Goal: Task Accomplishment & Management: Use online tool/utility

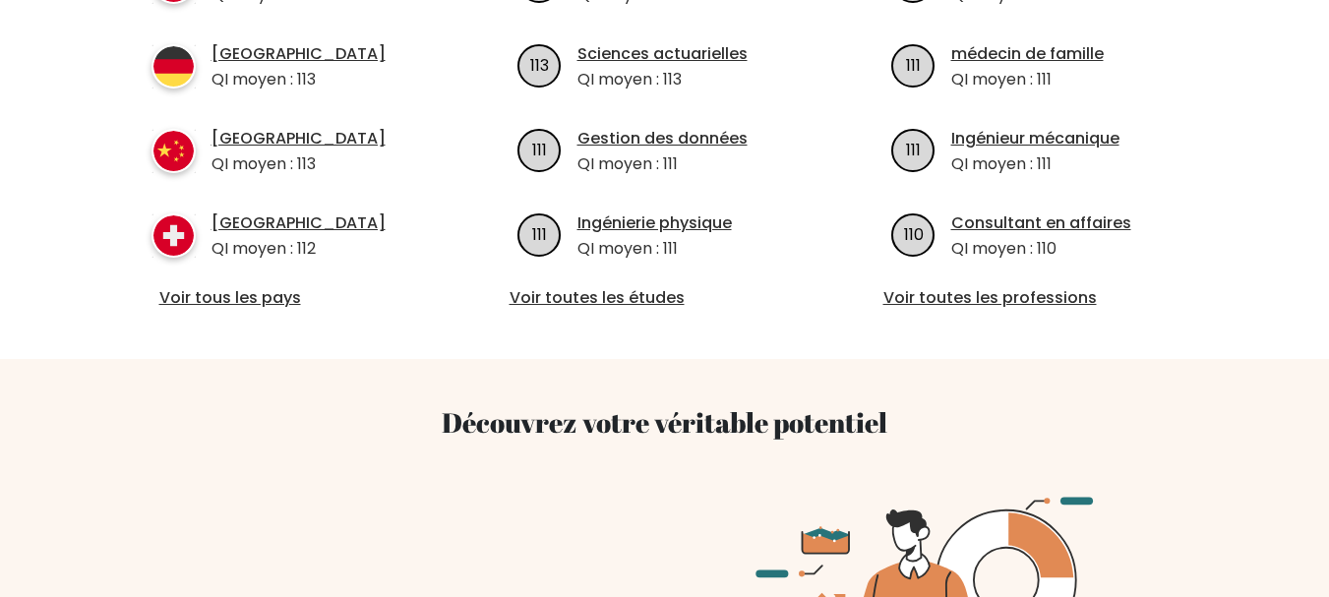
scroll to position [827, 0]
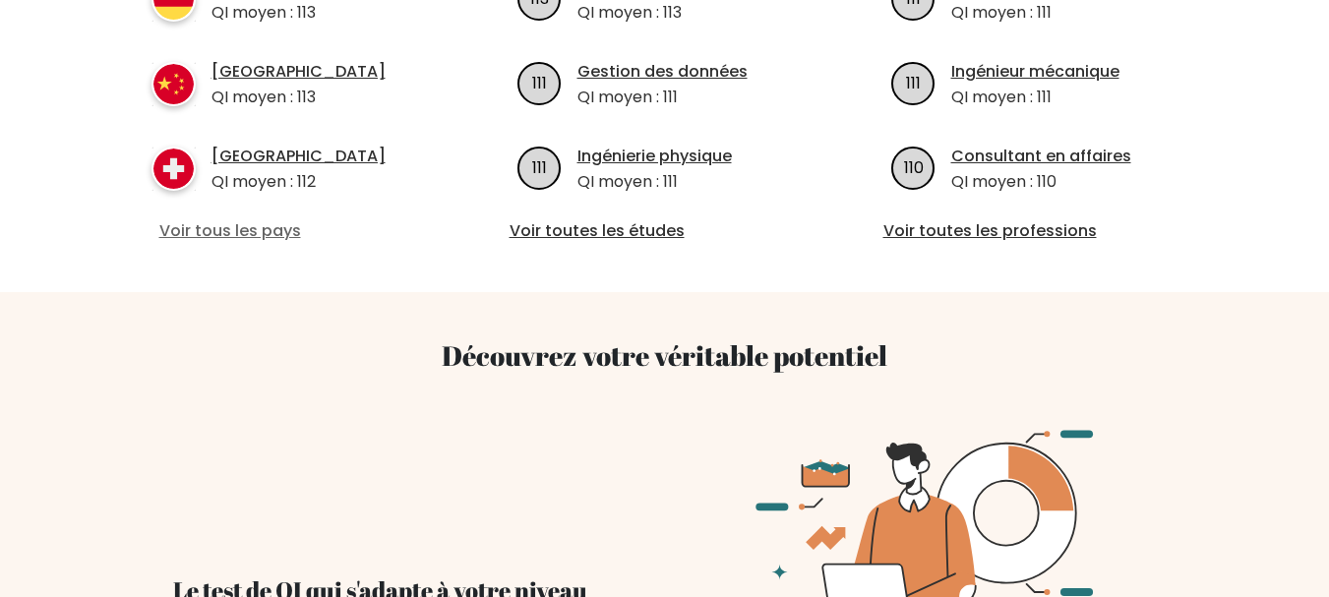
click at [240, 221] on font "Voir tous les pays" at bounding box center [230, 230] width 142 height 23
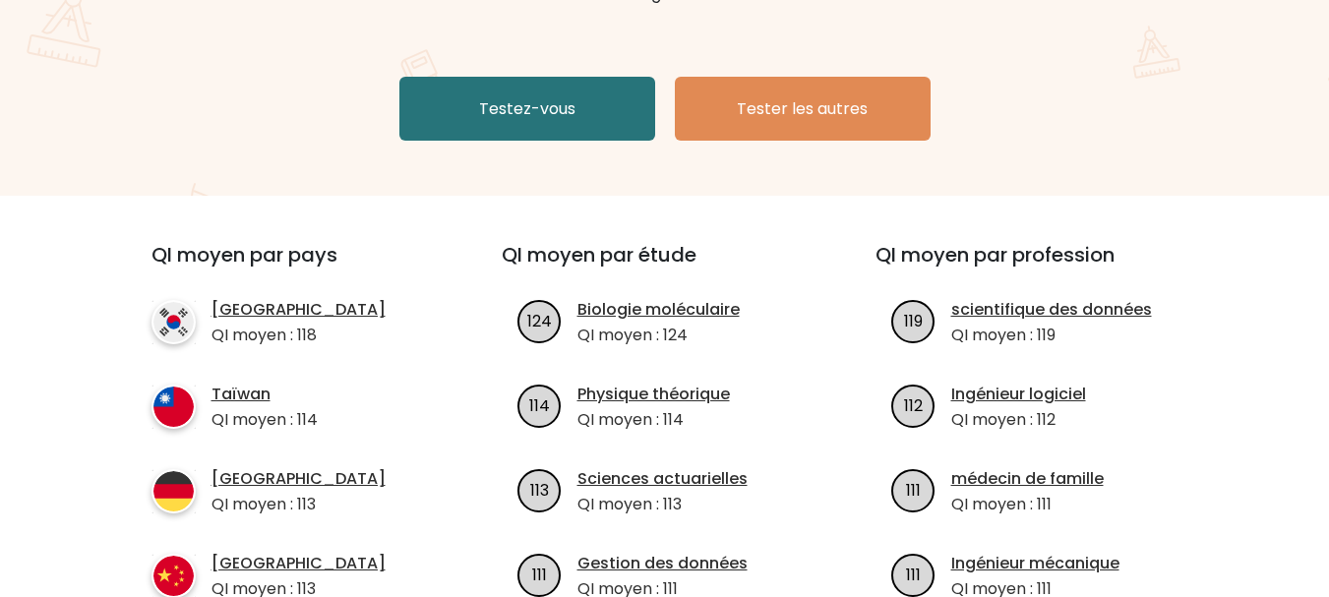
scroll to position [219, 0]
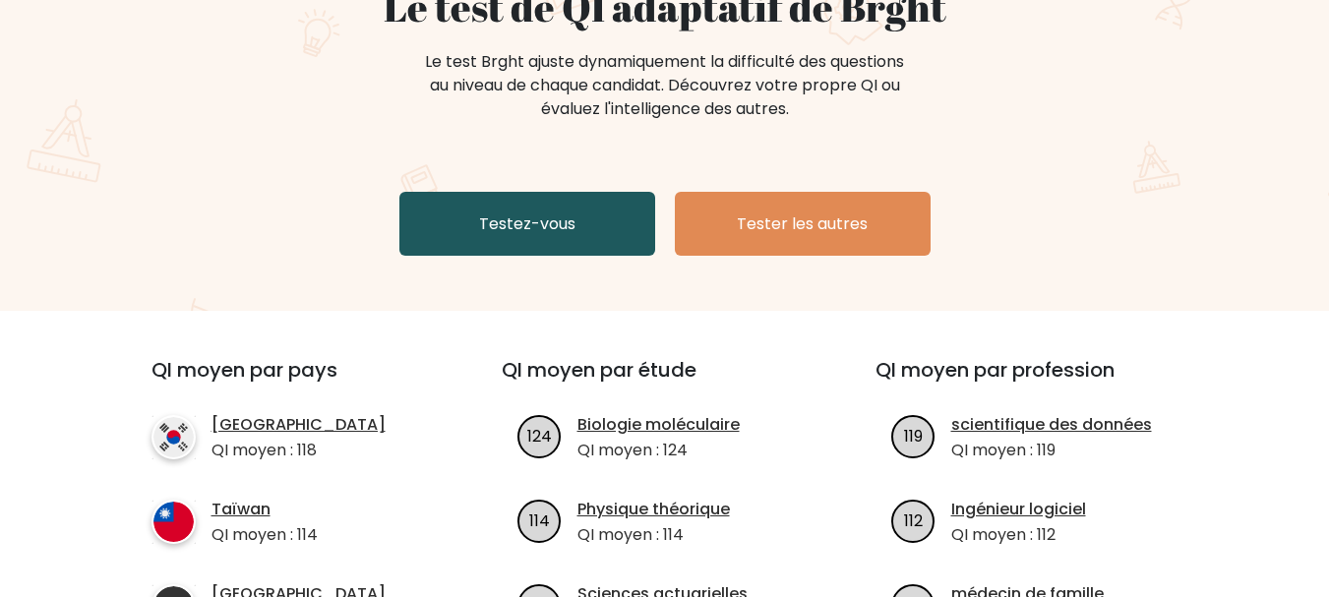
click at [595, 206] on link "Testez-vous" at bounding box center [528, 224] width 256 height 64
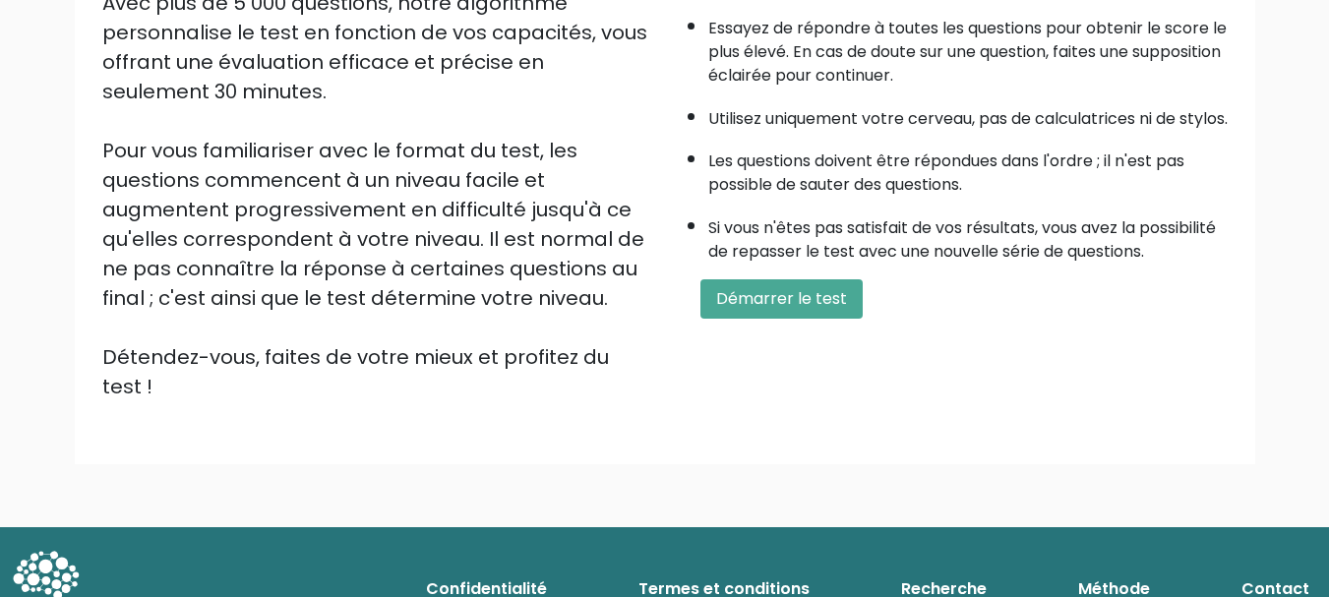
scroll to position [379, 0]
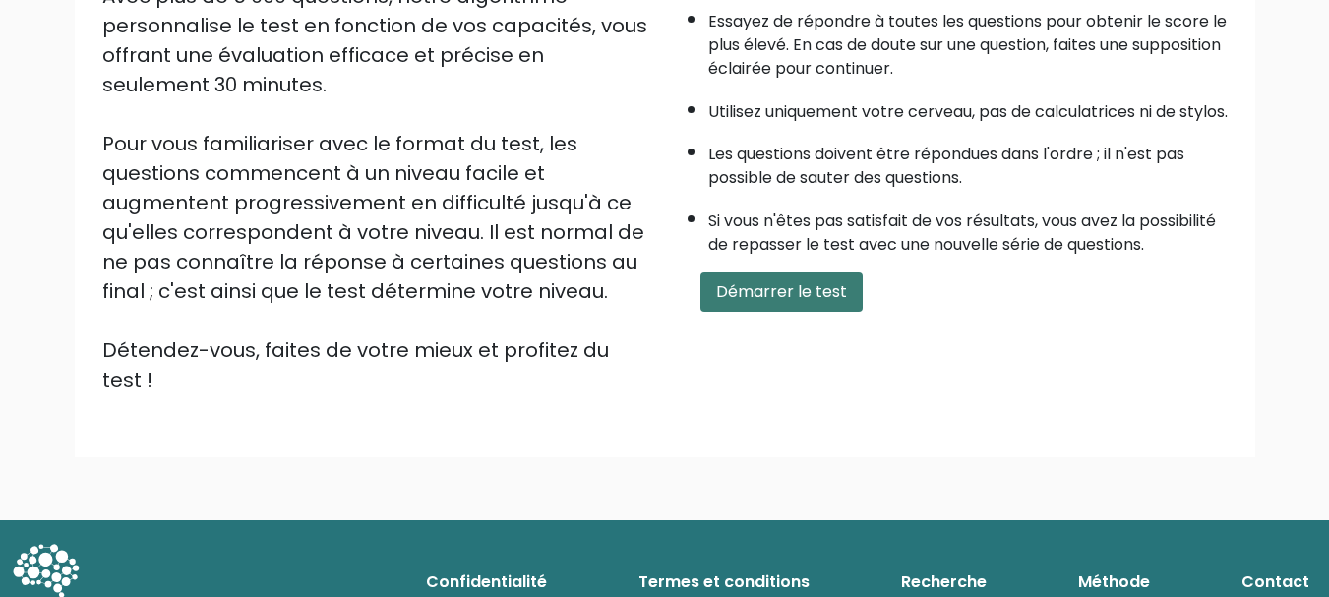
click at [782, 303] on font "Démarrer le test" at bounding box center [781, 291] width 131 height 23
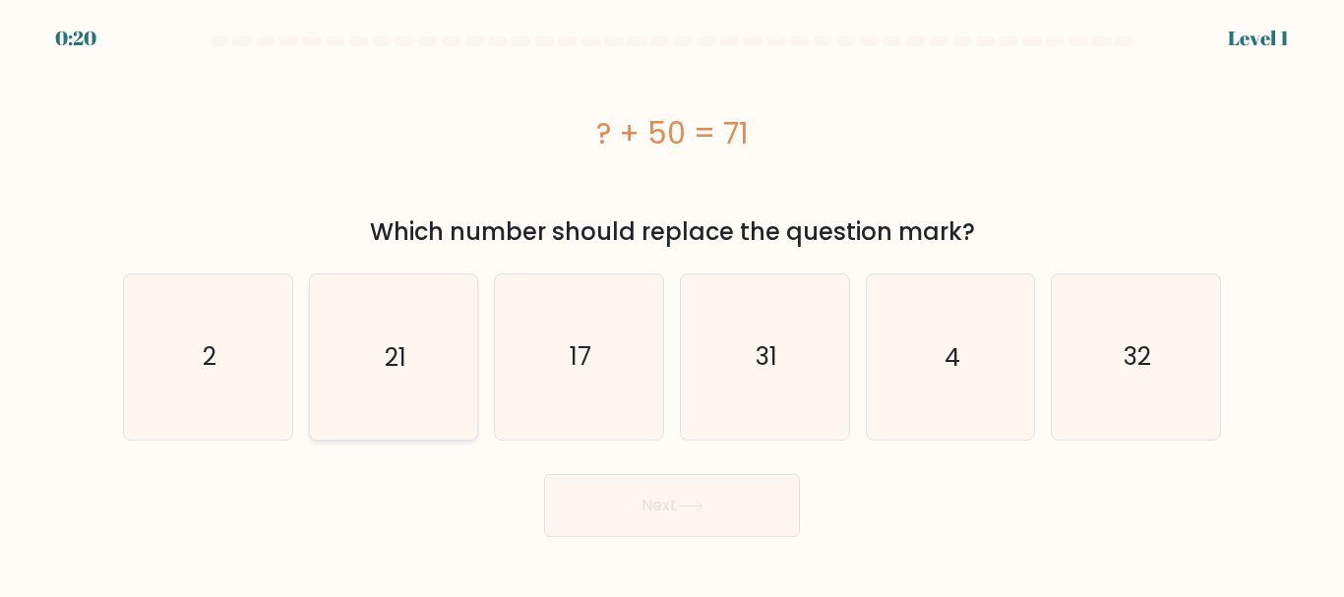
click at [383, 350] on icon "21" at bounding box center [393, 357] width 164 height 164
click at [672, 304] on input "b. 21" at bounding box center [672, 301] width 1 height 5
radio input "true"
click at [586, 499] on button "Next" at bounding box center [672, 505] width 256 height 63
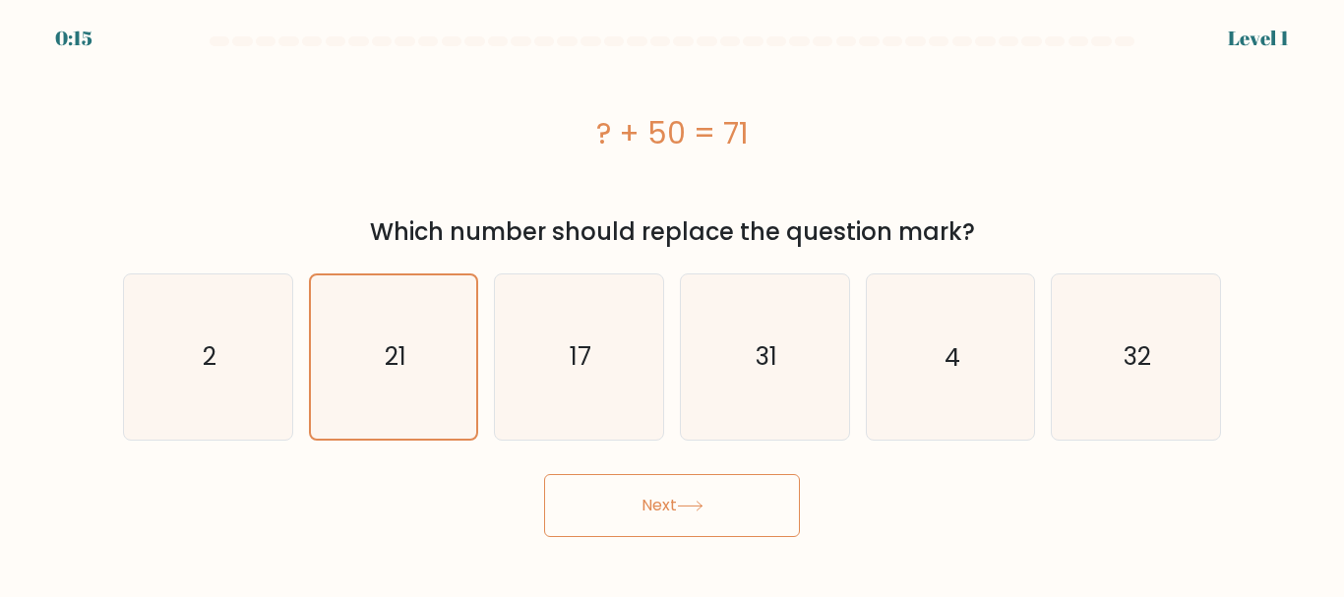
click at [631, 533] on button "Next" at bounding box center [672, 505] width 256 height 63
click at [648, 514] on button "Next" at bounding box center [672, 505] width 256 height 63
click at [732, 525] on button "Next" at bounding box center [672, 505] width 256 height 63
drag, startPoint x: 732, startPoint y: 525, endPoint x: 474, endPoint y: 444, distance: 270.4
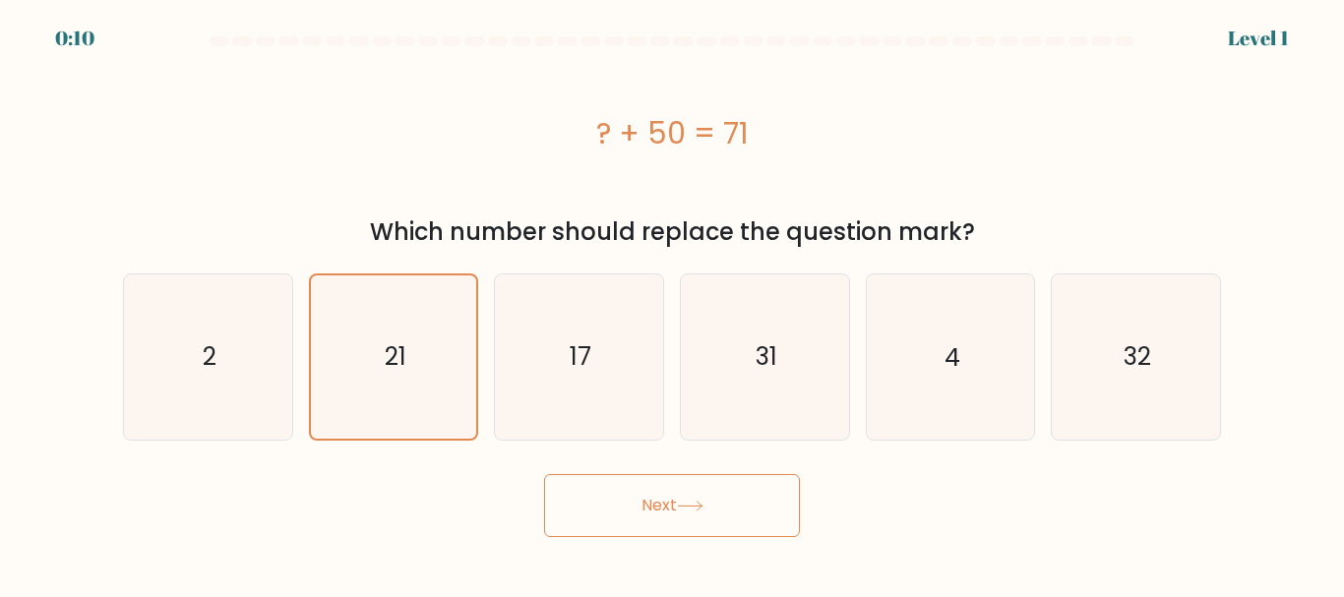
click at [474, 444] on form "a. 2" at bounding box center [672, 286] width 1344 height 501
click at [617, 507] on button "Next" at bounding box center [672, 505] width 256 height 63
click at [544, 474] on button "Next" at bounding box center [672, 505] width 256 height 63
click at [419, 344] on icon "21" at bounding box center [393, 357] width 162 height 162
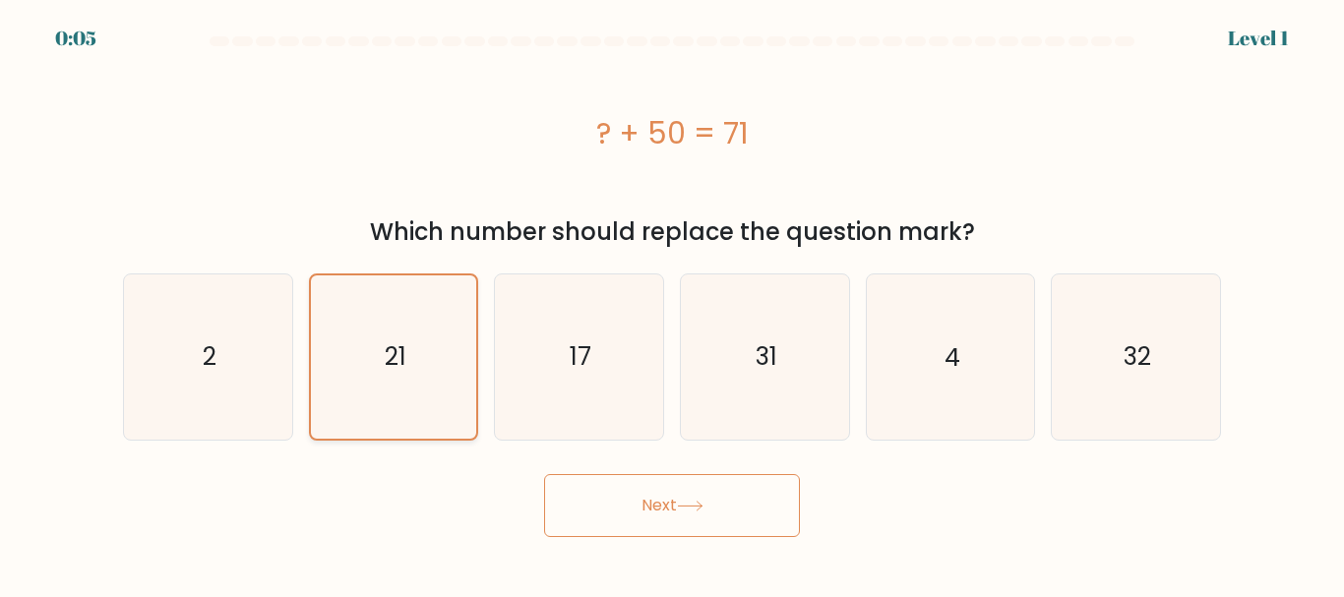
click at [672, 304] on input "b. 21" at bounding box center [672, 301] width 1 height 5
click at [667, 527] on button "Next" at bounding box center [672, 505] width 256 height 63
click at [608, 523] on button "Next" at bounding box center [672, 505] width 256 height 63
click at [388, 303] on icon "21" at bounding box center [393, 357] width 162 height 162
click at [672, 303] on input "b. 21" at bounding box center [672, 301] width 1 height 5
